Goal: Task Accomplishment & Management: Use online tool/utility

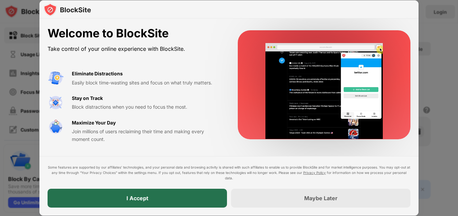
click at [175, 198] on div "I Accept" at bounding box center [137, 198] width 179 height 19
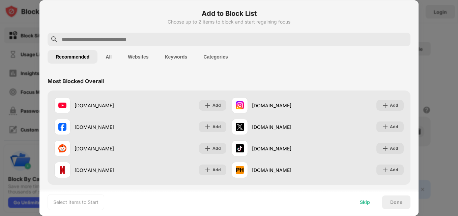
click at [366, 202] on div "Skip" at bounding box center [365, 202] width 10 height 5
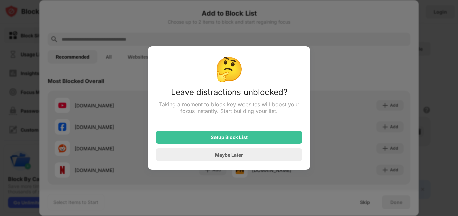
click at [406, 80] on div at bounding box center [229, 108] width 458 height 216
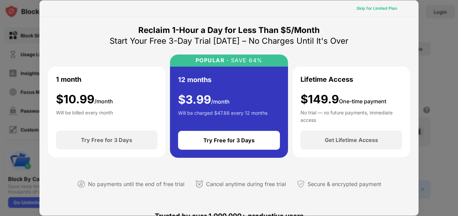
click at [379, 8] on div "Skip for Limited Plan" at bounding box center [376, 8] width 40 height 7
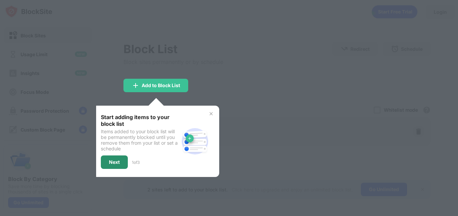
click at [112, 160] on div "Next" at bounding box center [114, 162] width 11 height 5
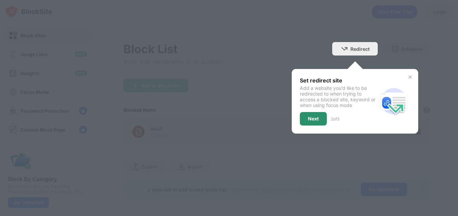
click at [315, 113] on div "Next" at bounding box center [313, 118] width 27 height 13
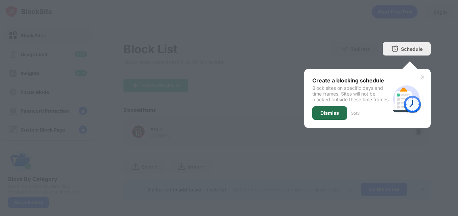
click at [320, 116] on div "Dismiss" at bounding box center [329, 113] width 19 height 5
